Goal: Navigation & Orientation: Find specific page/section

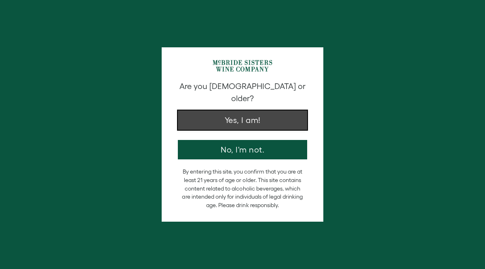
click at [256, 110] on button "Yes, I am!" at bounding box center [242, 119] width 129 height 19
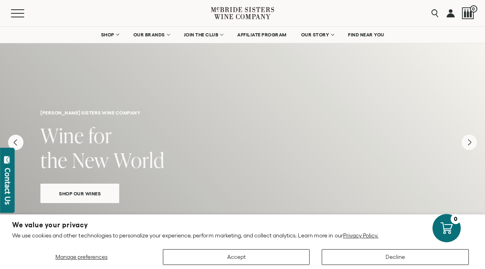
click at [428, 167] on h2 "Wine for the New World" at bounding box center [242, 148] width 404 height 49
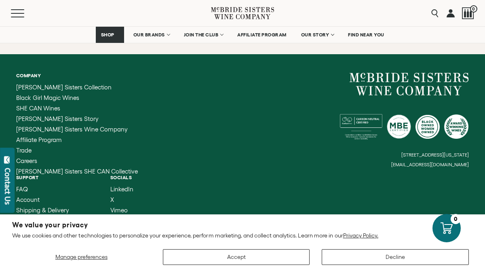
scroll to position [3291, 0]
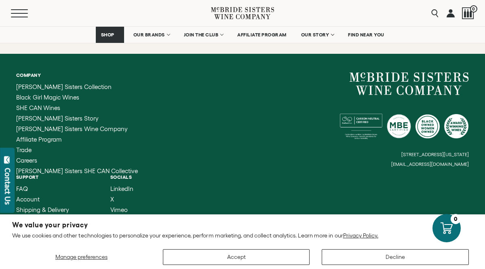
click at [18, 13] on span "Mobile Menu Trigger" at bounding box center [19, 13] width 17 height 1
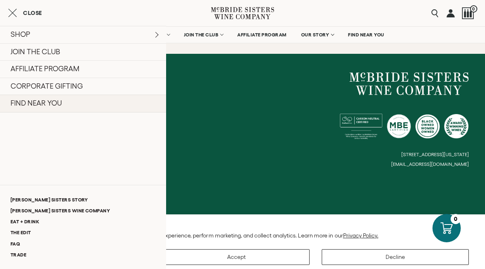
click at [30, 103] on link "FIND NEAR YOU" at bounding box center [83, 103] width 166 height 18
